Goal: Task Accomplishment & Management: Use online tool/utility

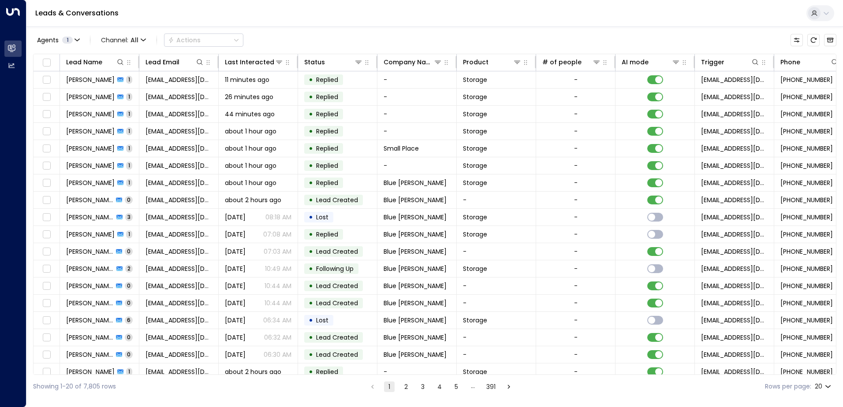
scroll to position [0, 180]
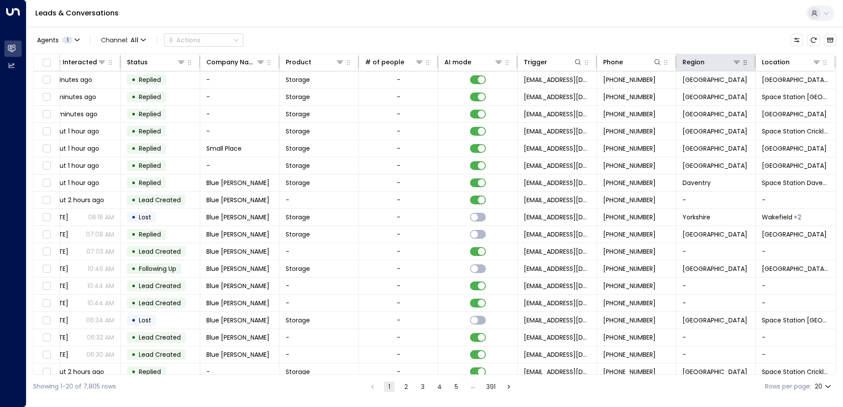
click at [742, 63] on icon "button" at bounding box center [745, 62] width 7 height 7
click at [738, 64] on button at bounding box center [736, 62] width 9 height 9
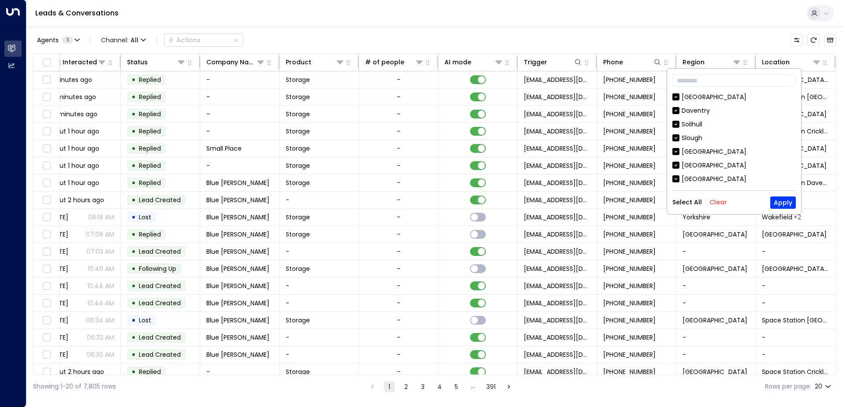
click at [714, 197] on div "Select All Clear Apply" at bounding box center [733, 203] width 123 height 12
click at [717, 203] on button "Clear" at bounding box center [718, 202] width 18 height 7
click at [702, 97] on div "[GEOGRAPHIC_DATA]" at bounding box center [714, 97] width 65 height 9
click at [776, 197] on button "Apply" at bounding box center [783, 203] width 26 height 12
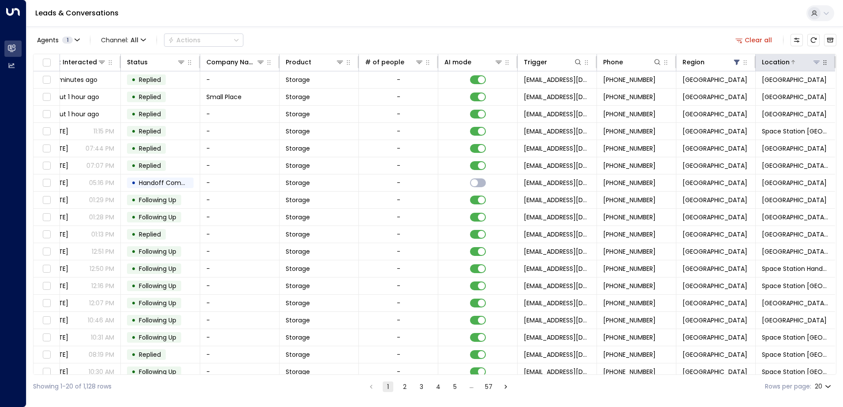
click at [815, 60] on icon at bounding box center [816, 62] width 7 height 7
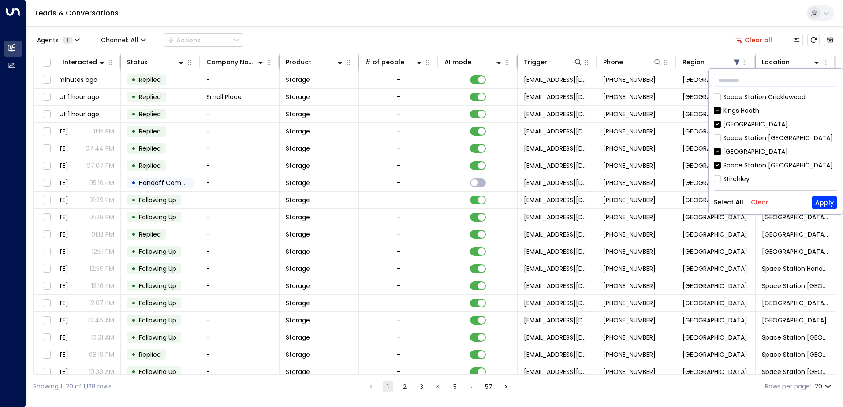
click at [758, 202] on button "Clear" at bounding box center [760, 202] width 18 height 7
click at [745, 153] on div "[GEOGRAPHIC_DATA]" at bounding box center [755, 151] width 65 height 9
click at [827, 197] on button "Apply" at bounding box center [825, 203] width 26 height 12
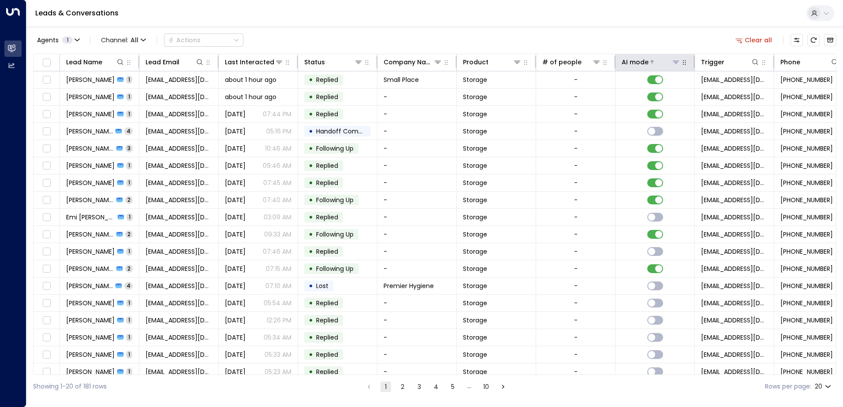
click at [641, 60] on div "AI mode" at bounding box center [635, 62] width 27 height 11
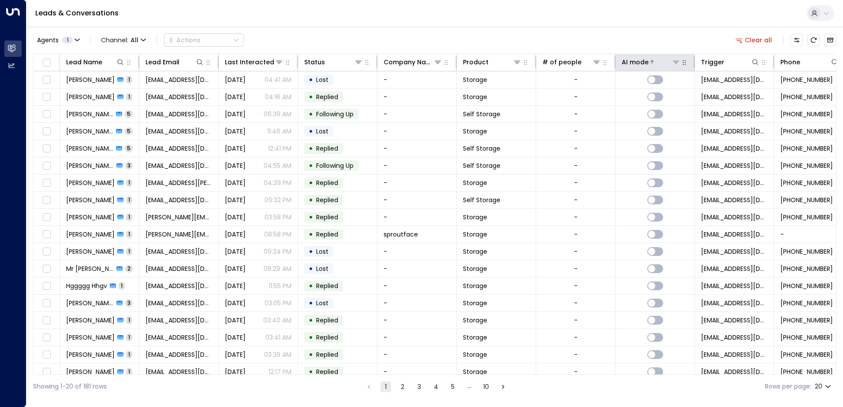
click at [641, 60] on div "AI mode" at bounding box center [635, 62] width 27 height 11
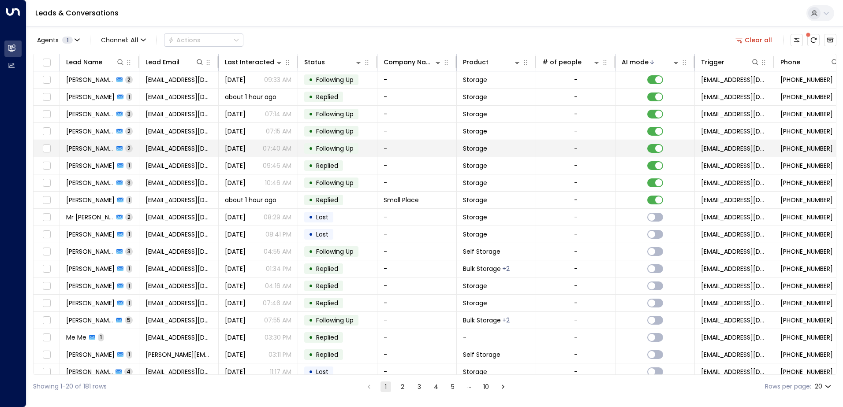
click at [349, 154] on td "• Following Up" at bounding box center [337, 148] width 79 height 17
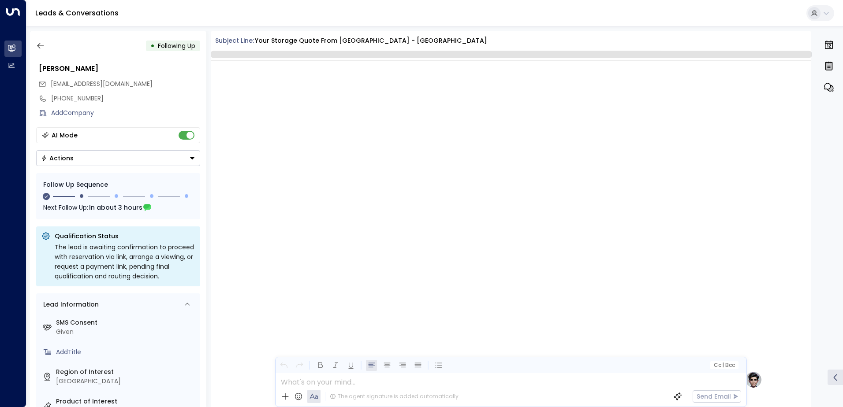
scroll to position [696, 0]
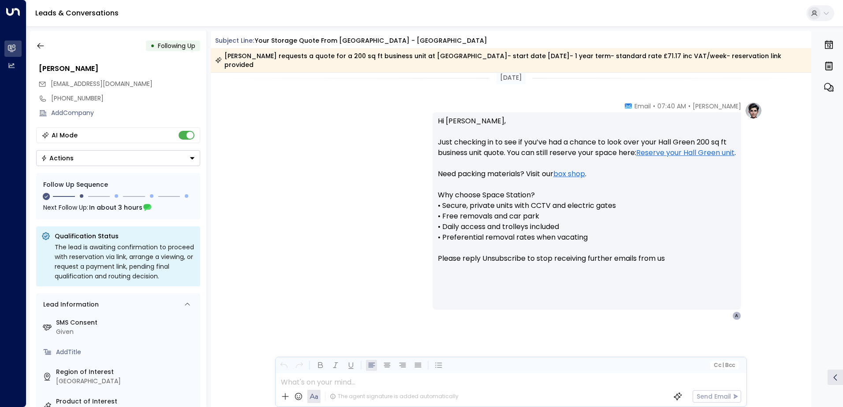
drag, startPoint x: 45, startPoint y: 46, endPoint x: 94, endPoint y: 405, distance: 362.6
click at [45, 46] on button "button" at bounding box center [41, 46] width 16 height 16
